Goal: Task Accomplishment & Management: Manage account settings

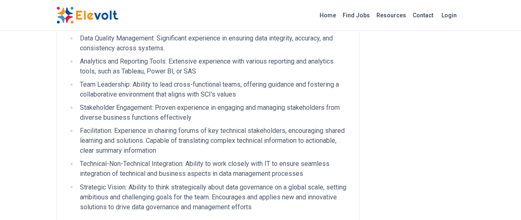
scroll to position [618, 0]
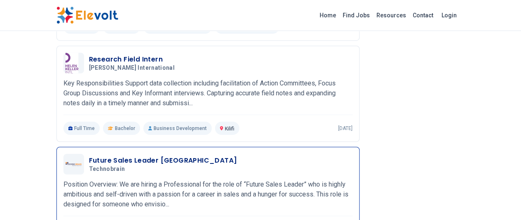
scroll to position [1030, 0]
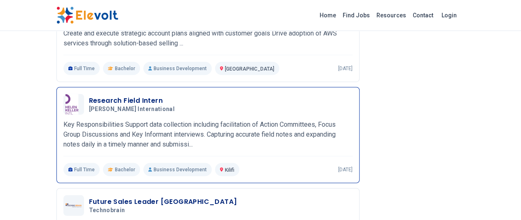
click at [89, 96] on h3 "Research Field Intern" at bounding box center [133, 101] width 89 height 10
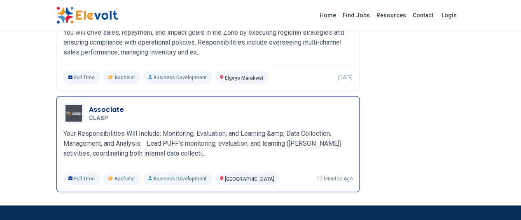
scroll to position [988, 0]
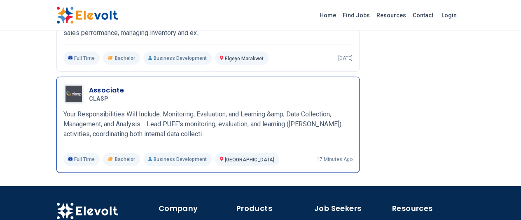
click at [89, 85] on h3 "Associate" at bounding box center [106, 90] width 35 height 10
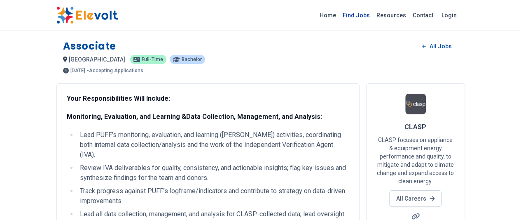
click at [373, 16] on link "Find Jobs" at bounding box center [356, 15] width 34 height 13
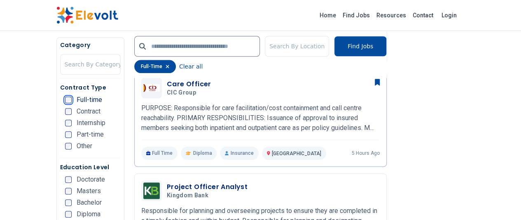
scroll to position [329, 0]
click at [77, 166] on h5 "Education Level" at bounding box center [90, 167] width 61 height 8
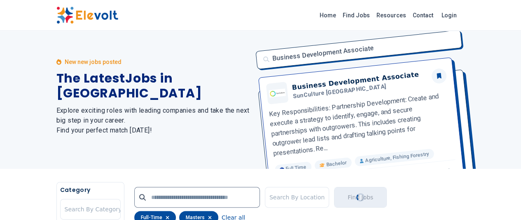
scroll to position [0, 0]
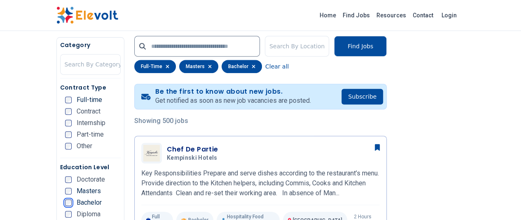
scroll to position [165, 0]
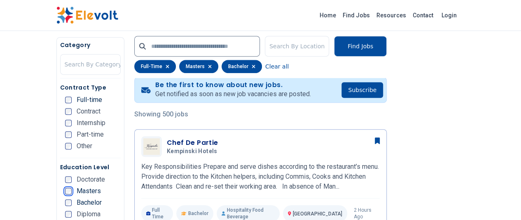
click at [65, 194] on div "Masters" at bounding box center [83, 190] width 36 height 7
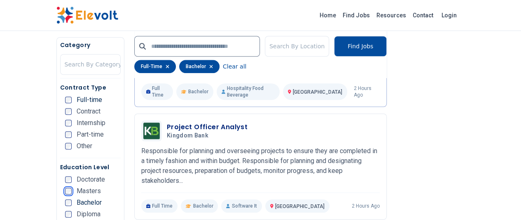
scroll to position [288, 0]
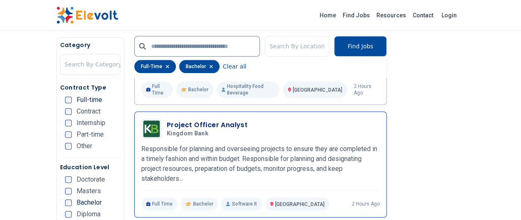
click at [167, 120] on h3 "Project Officer Analyst" at bounding box center [207, 125] width 81 height 10
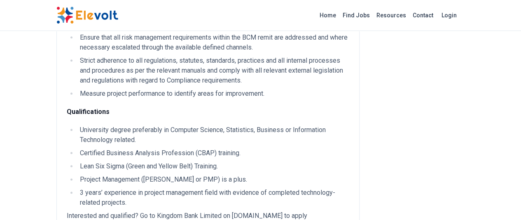
scroll to position [412, 0]
drag, startPoint x: 57, startPoint y: 90, endPoint x: 118, endPoint y: 96, distance: 61.2
click at [118, 148] on li "Certified Business Analysis Profession (CBAP) training." at bounding box center [213, 153] width 272 height 10
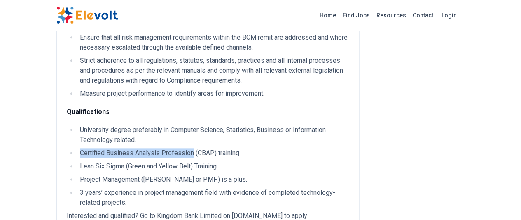
drag, startPoint x: 32, startPoint y: 91, endPoint x: 142, endPoint y: 94, distance: 110.8
click at [142, 148] on li "Certified Business Analysis Profession (CBAP) training." at bounding box center [213, 153] width 272 height 10
copy li "Certified Business Analysis Profession"
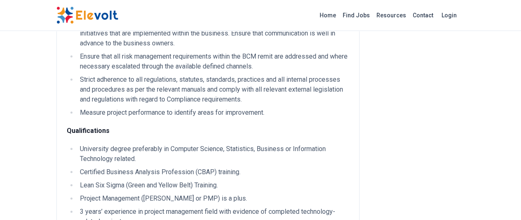
scroll to position [412, 0]
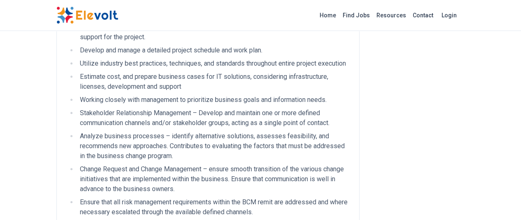
scroll to position [247, 0]
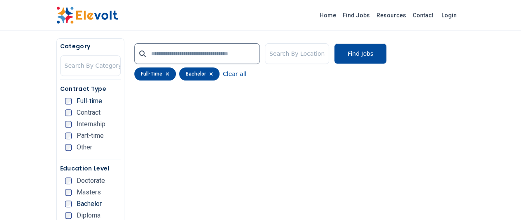
scroll to position [107, 0]
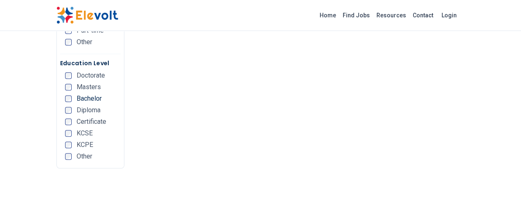
scroll to position [149, 0]
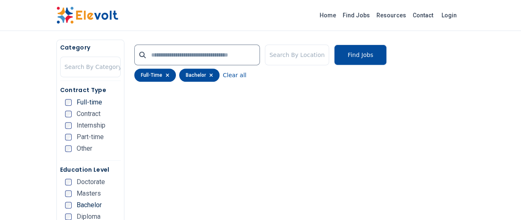
click at [179, 75] on div "bachelor" at bounding box center [199, 74] width 40 height 13
click at [210, 74] on icon "button" at bounding box center [211, 74] width 3 height 3
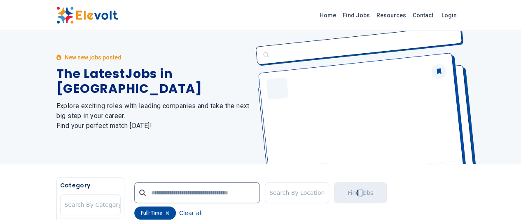
scroll to position [0, 0]
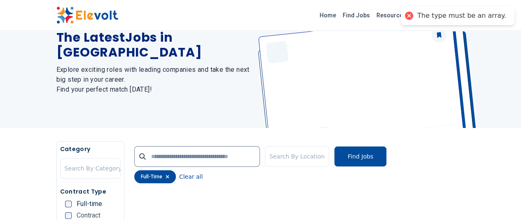
scroll to position [98, 0]
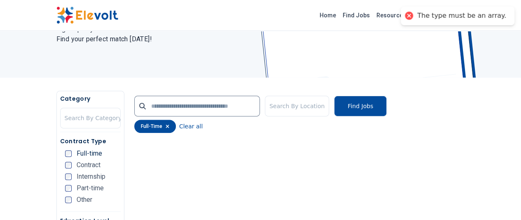
click at [166, 128] on icon "button" at bounding box center [168, 126] width 4 height 5
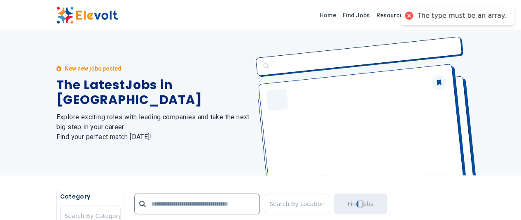
scroll to position [82, 0]
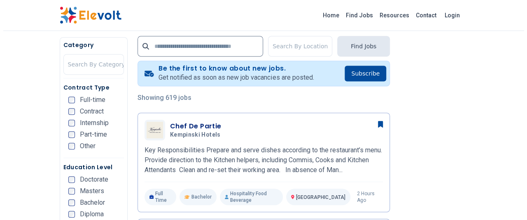
scroll to position [165, 0]
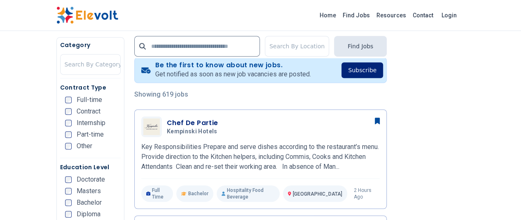
click at [383, 70] on button "Subscribe" at bounding box center [362, 70] width 42 height 16
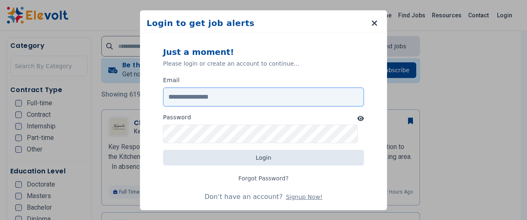
click at [182, 95] on input "Email" at bounding box center [263, 96] width 201 height 19
type input "**********"
click at [297, 195] on button "Signup Now!" at bounding box center [304, 196] width 37 height 8
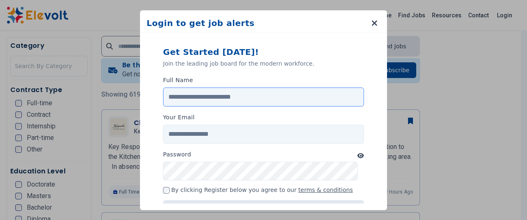
click at [192, 94] on input "Full Name" at bounding box center [263, 96] width 201 height 19
type input "******"
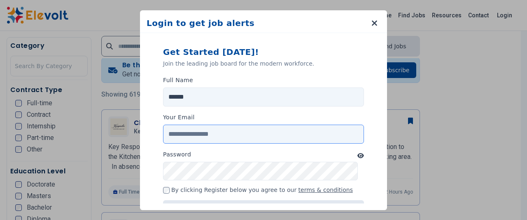
click at [189, 135] on input "Your Email" at bounding box center [263, 133] width 201 height 19
type input "**********"
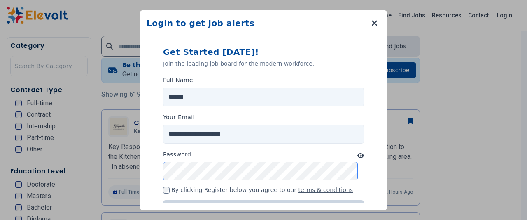
scroll to position [38, 0]
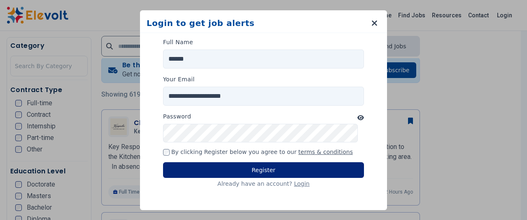
click at [246, 168] on button "Register" at bounding box center [263, 170] width 201 height 16
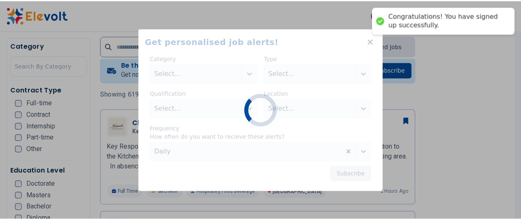
scroll to position [0, 0]
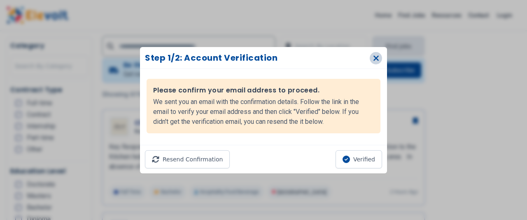
click at [373, 56] on icon "button" at bounding box center [376, 58] width 6 height 8
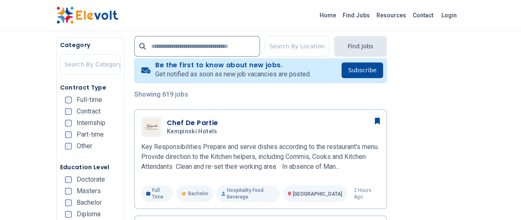
click at [65, 103] on div "Full-time" at bounding box center [83, 99] width 37 height 7
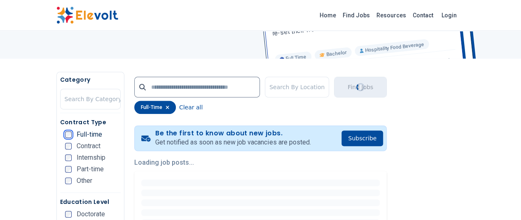
scroll to position [124, 0]
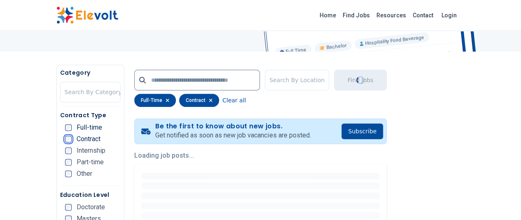
scroll to position [165, 0]
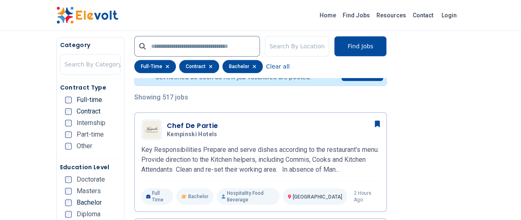
click at [65, 194] on div "Masters" at bounding box center [83, 190] width 36 height 7
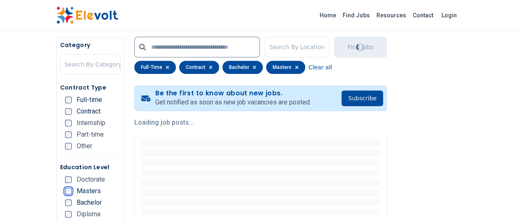
scroll to position [165, 0]
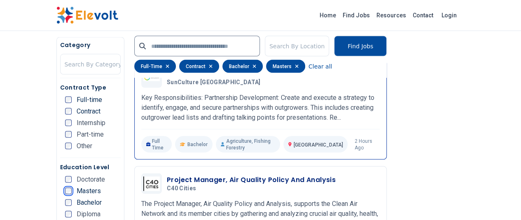
scroll to position [824, 0]
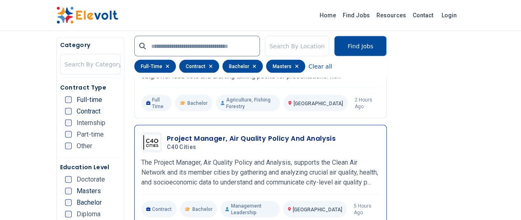
click at [190, 133] on h3 "Project Manager, Air Quality Policy And Analysis" at bounding box center [251, 138] width 169 height 10
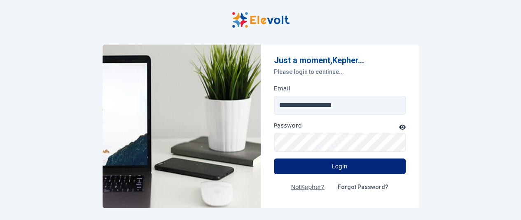
click at [340, 165] on button "Login" at bounding box center [340, 166] width 132 height 16
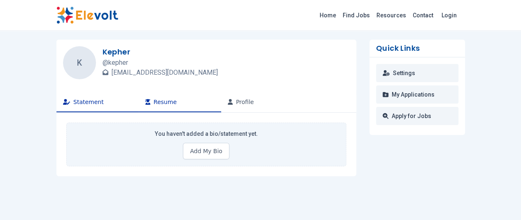
click at [139, 111] on button "Resume" at bounding box center [180, 102] width 82 height 20
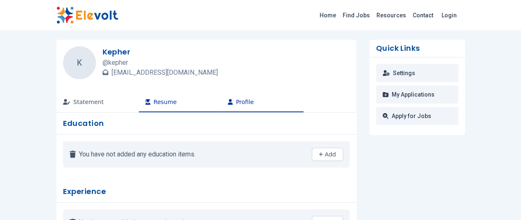
click at [228, 104] on icon "button" at bounding box center [230, 102] width 5 height 6
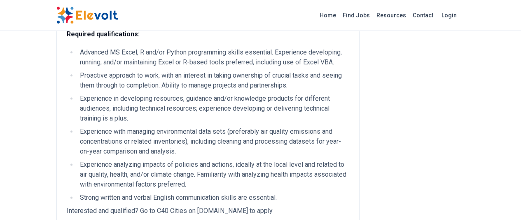
scroll to position [494, 0]
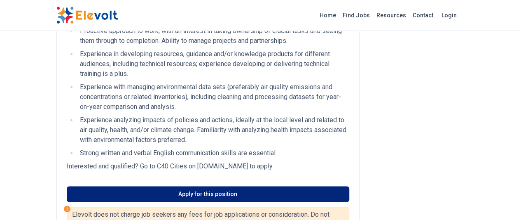
click at [187, 186] on link "Apply for this position" at bounding box center [208, 194] width 283 height 16
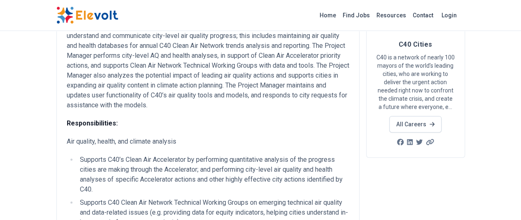
scroll to position [0, 0]
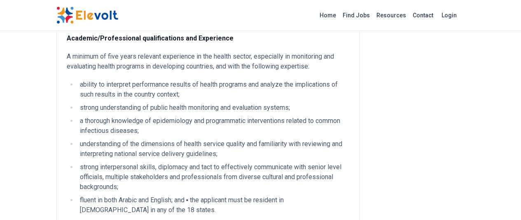
scroll to position [371, 0]
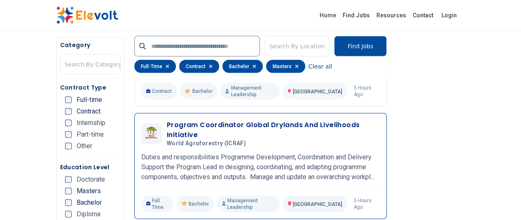
scroll to position [988, 0]
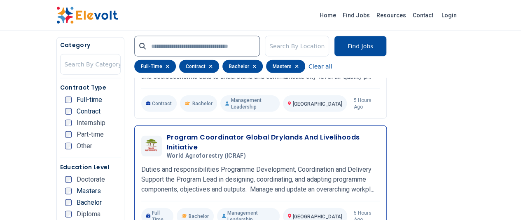
click at [194, 164] on p "Duties and responsibilities Programme Development, Coordination and Delivery Su…" at bounding box center [260, 179] width 238 height 30
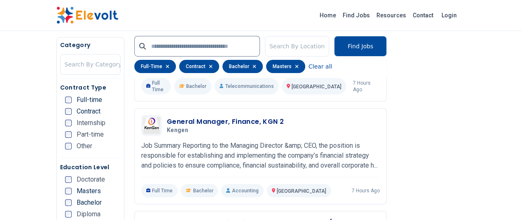
scroll to position [1483, 0]
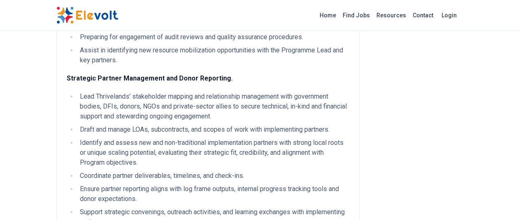
scroll to position [453, 0]
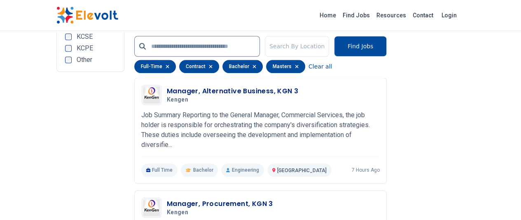
scroll to position [1894, 0]
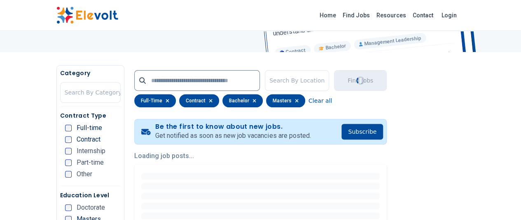
scroll to position [124, 0]
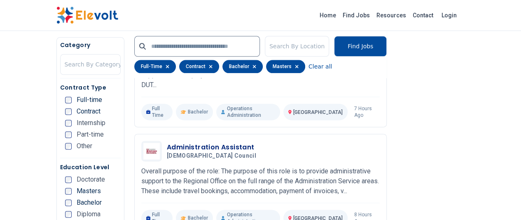
scroll to position [453, 0]
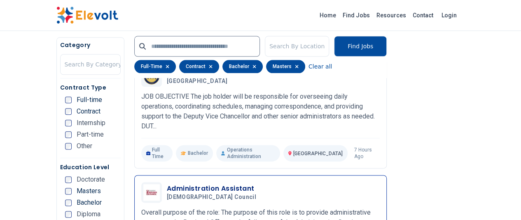
click at [175, 183] on h3 "Administration Assistant" at bounding box center [213, 188] width 93 height 10
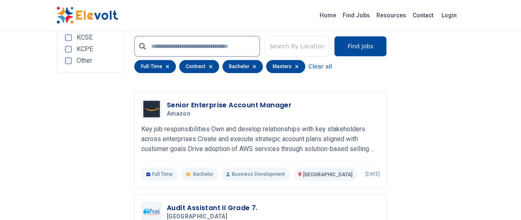
scroll to position [1894, 0]
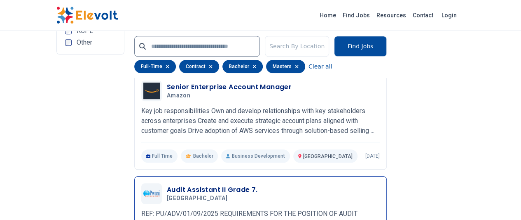
click at [174, 185] on h3 "Audit Assistant II Grade 7." at bounding box center [212, 190] width 91 height 10
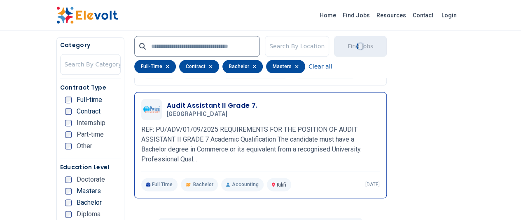
scroll to position [2018, 0]
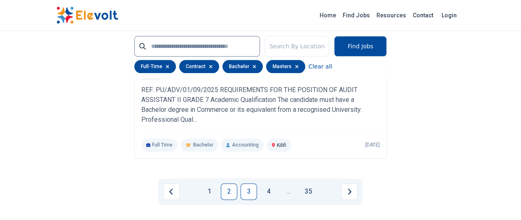
click at [249, 183] on link "3" at bounding box center [249, 191] width 16 height 16
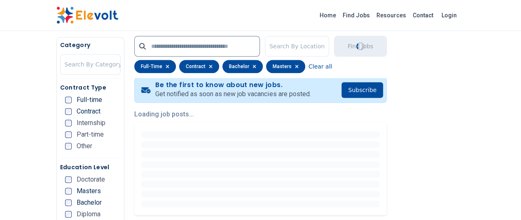
scroll to position [206, 0]
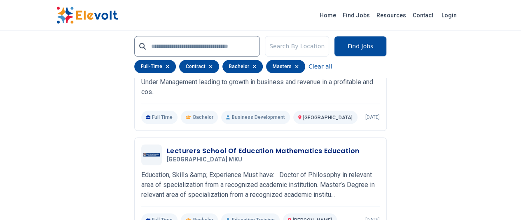
scroll to position [1812, 0]
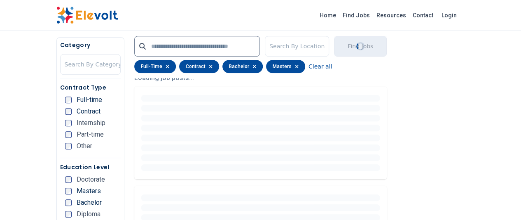
scroll to position [206, 0]
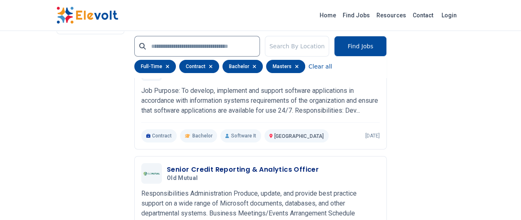
scroll to position [1689, 0]
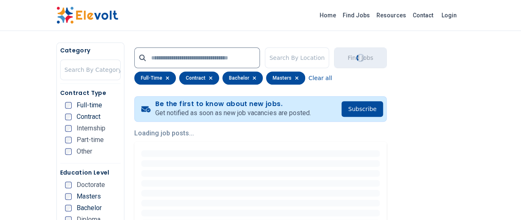
scroll to position [165, 0]
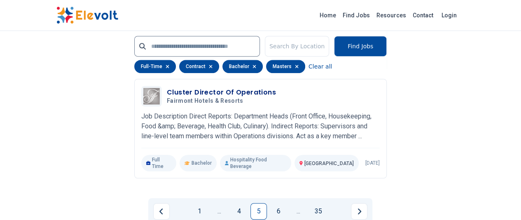
scroll to position [1771, 0]
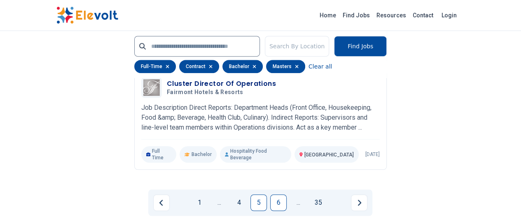
click at [276, 194] on link "6" at bounding box center [278, 202] width 16 height 16
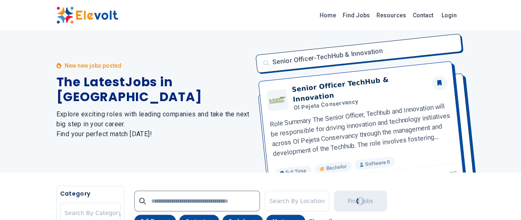
scroll to position [0, 0]
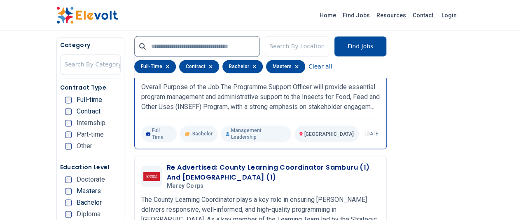
scroll to position [577, 0]
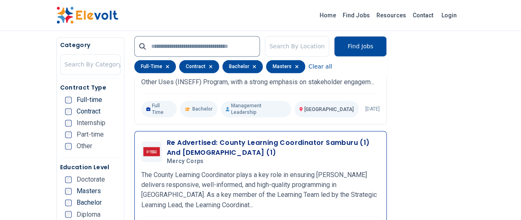
click at [243, 141] on h3 "Re Advertised: County Learning Coordinator Samburu (1) And Turkana (1)" at bounding box center [273, 148] width 213 height 20
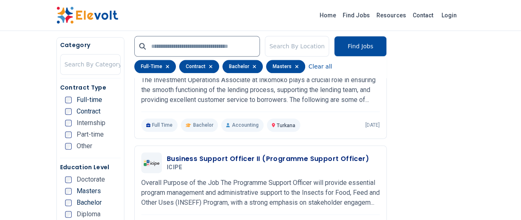
scroll to position [453, 0]
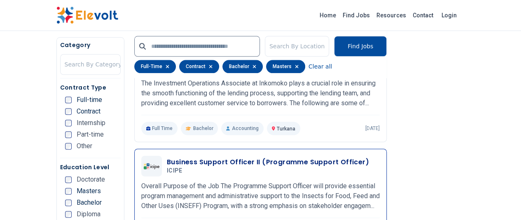
click at [216, 159] on h3 "Business Support Officer II (Programme Support Officer)" at bounding box center [268, 162] width 202 height 10
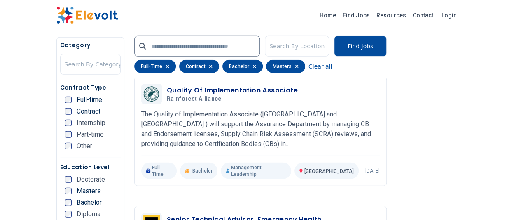
scroll to position [1071, 0]
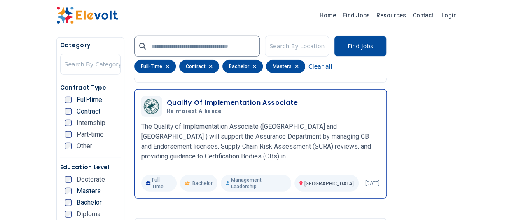
click at [201, 121] on p "The Quality of Implementation Associate (Africa and Europe ) will support the A…" at bounding box center [260, 141] width 238 height 40
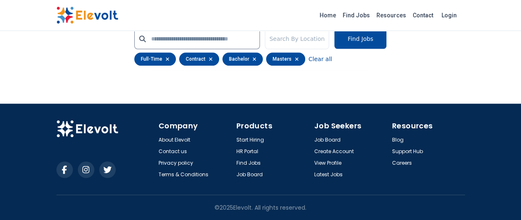
scroll to position [1834, 0]
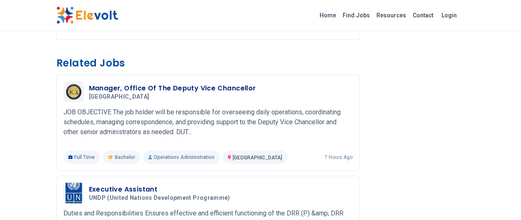
scroll to position [865, 0]
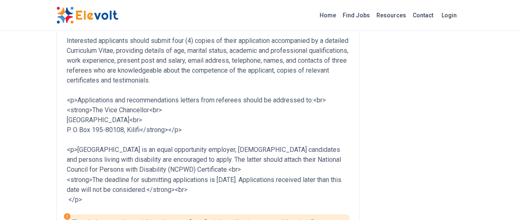
scroll to position [618, 0]
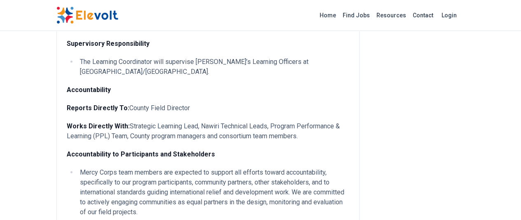
scroll to position [947, 0]
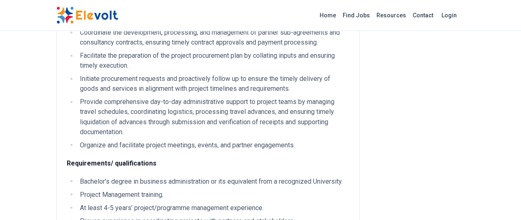
scroll to position [824, 0]
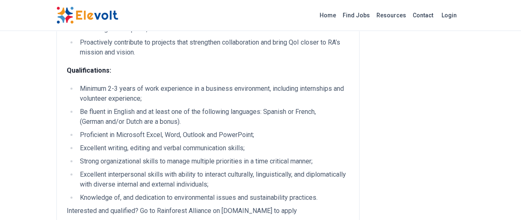
scroll to position [295, 0]
